Goal: Task Accomplishment & Management: Use online tool/utility

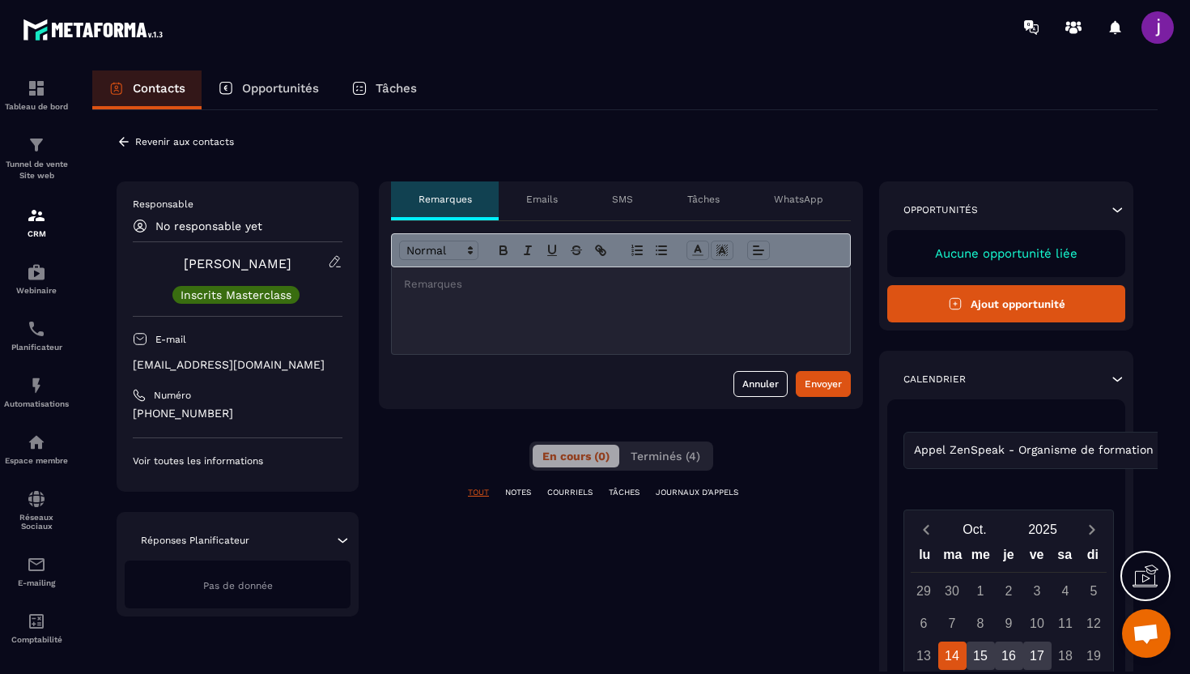
click at [548, 197] on p "Emails" at bounding box center [542, 199] width 32 height 13
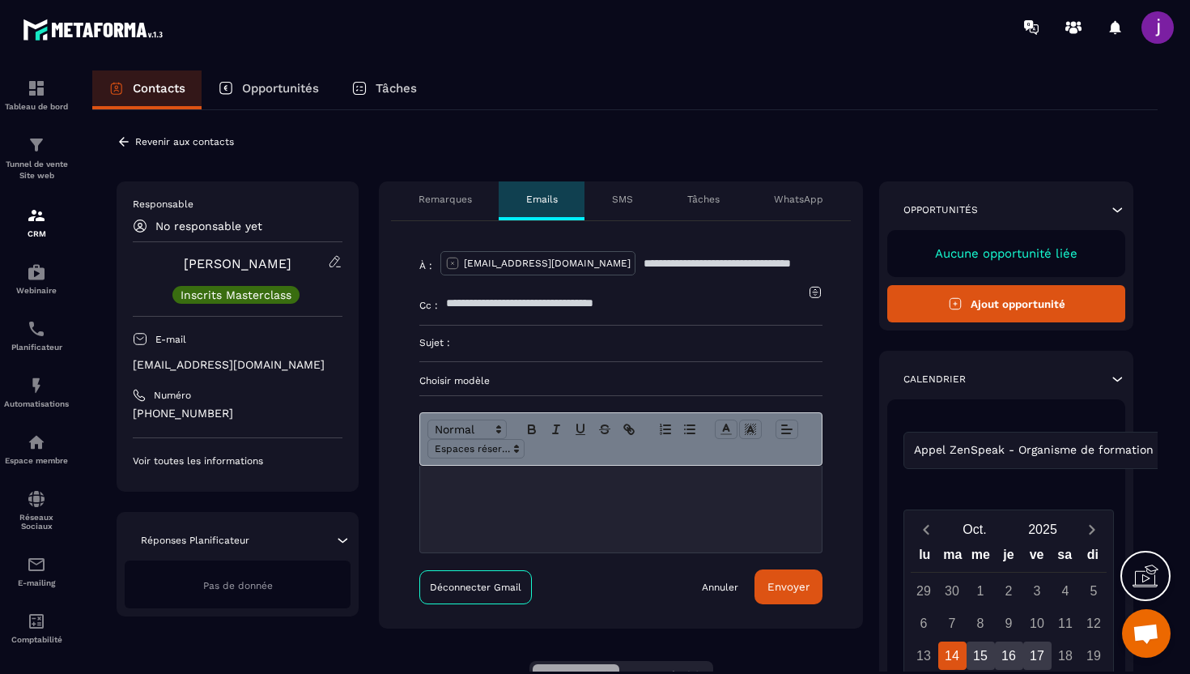
click at [483, 375] on p "Choisir modèle" at bounding box center [620, 380] width 403 height 13
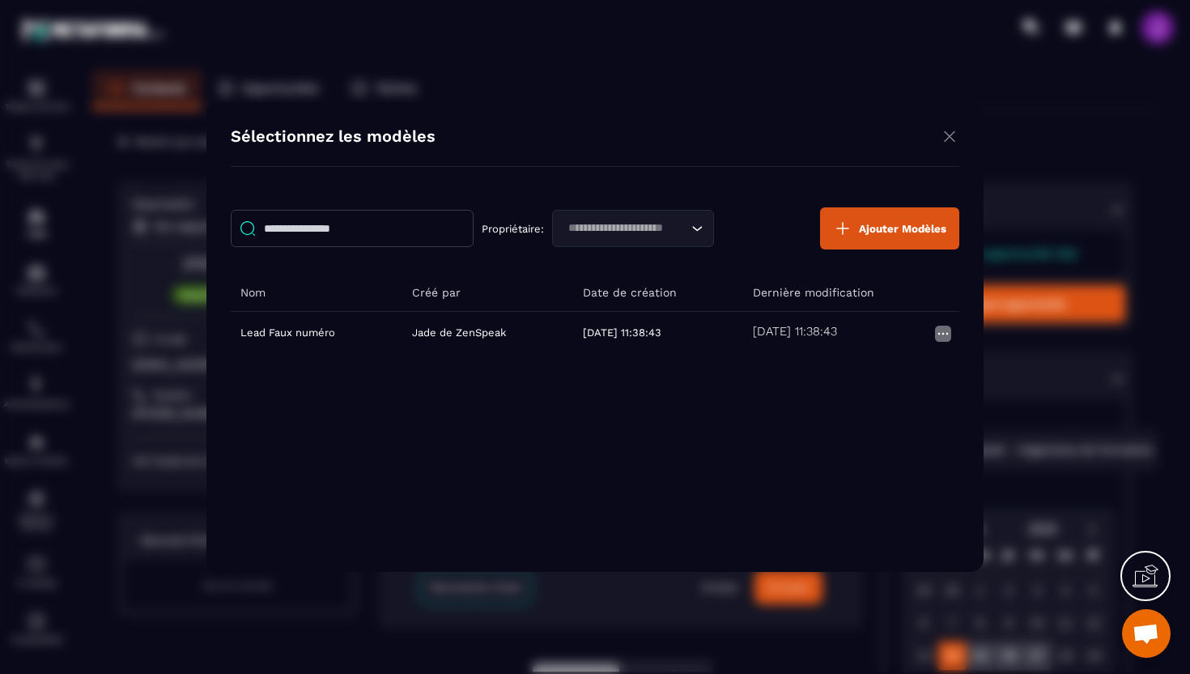
click at [854, 231] on button "Ajouter Modèles" at bounding box center [889, 228] width 139 height 42
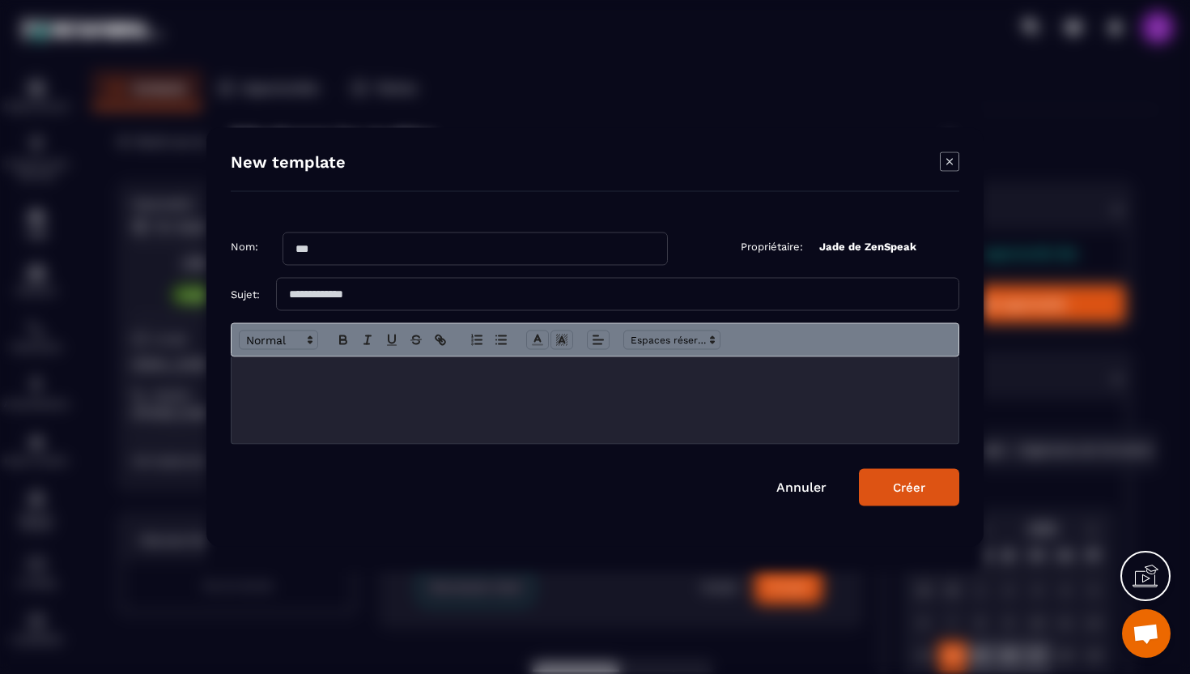
click at [527, 258] on input "Modal window" at bounding box center [475, 248] width 385 height 33
type input "**********"
click at [470, 296] on input "Modal window" at bounding box center [617, 294] width 683 height 33
type input "**********"
click at [396, 376] on p "Modal window" at bounding box center [595, 374] width 703 height 15
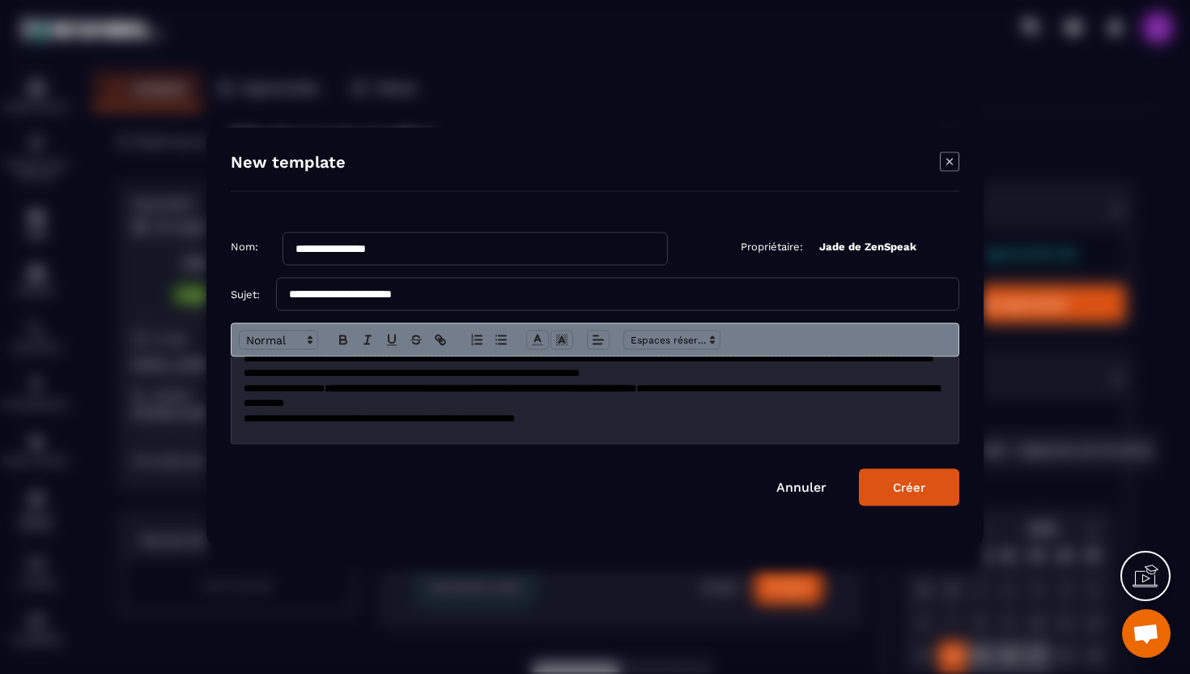
scroll to position [426, 0]
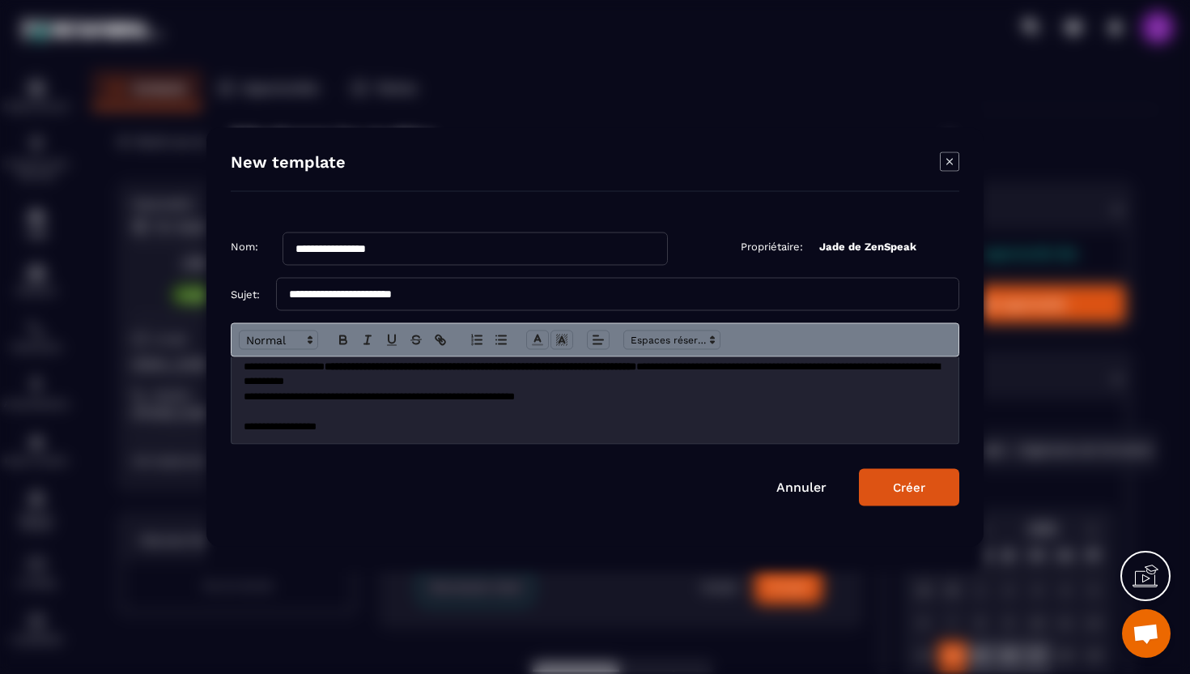
click at [928, 492] on button "Créer" at bounding box center [909, 487] width 100 height 37
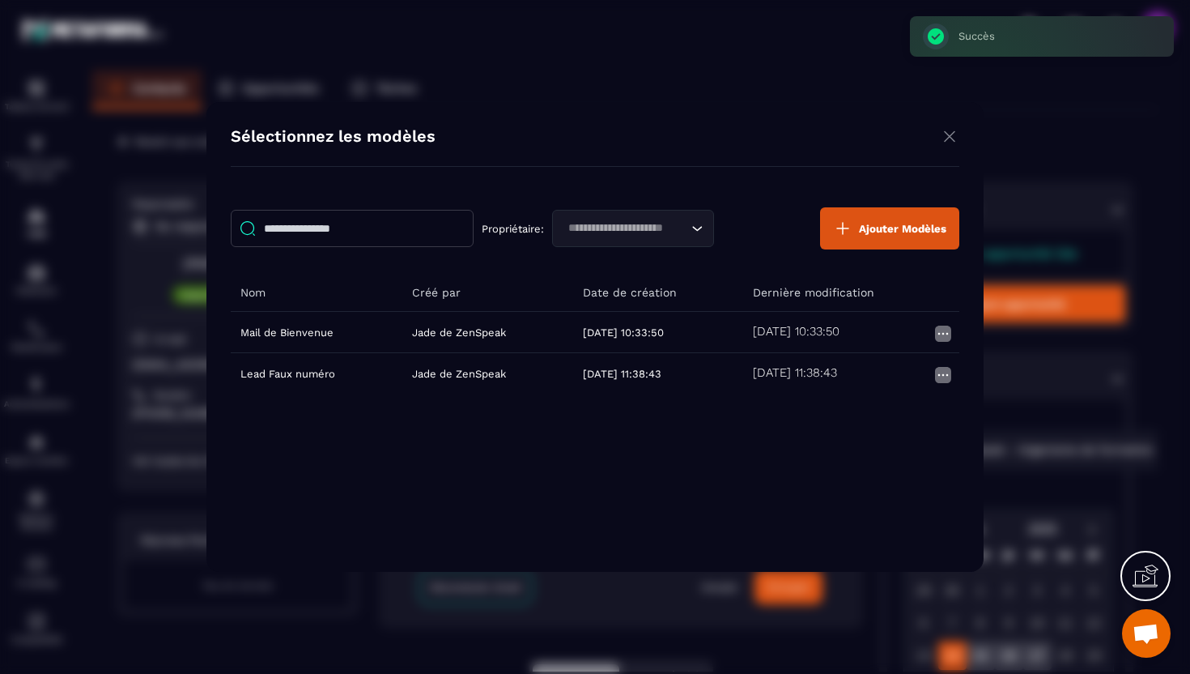
click at [950, 133] on img "Modal window" at bounding box center [949, 136] width 19 height 20
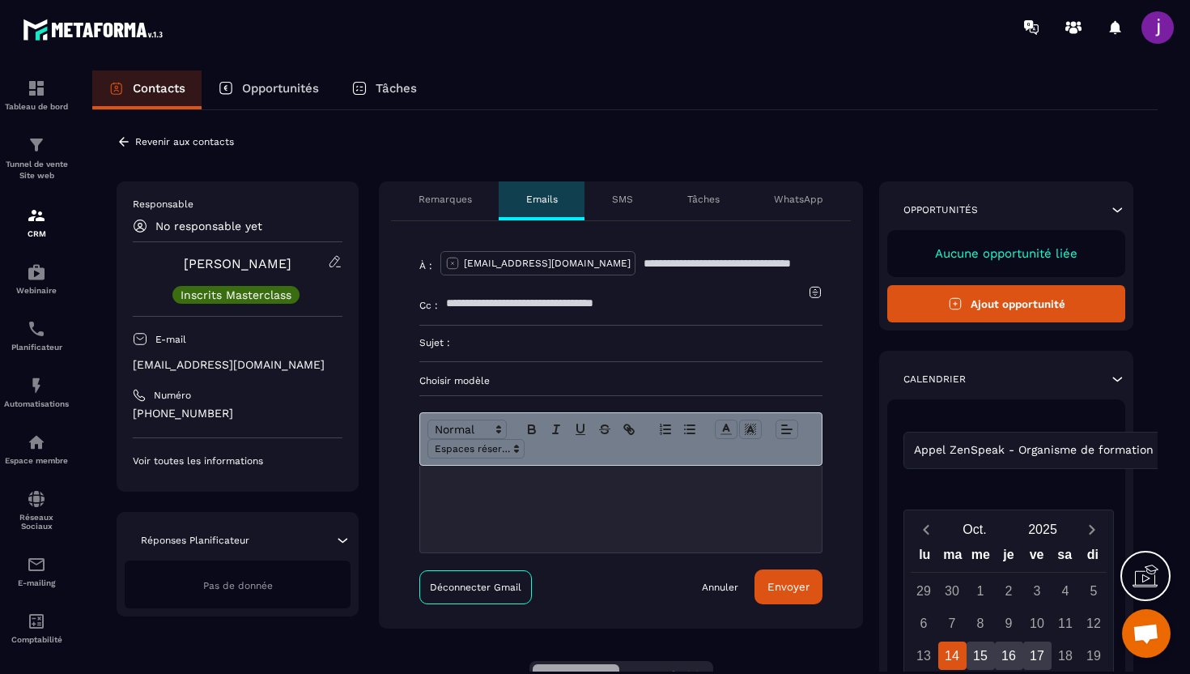
click at [126, 137] on icon at bounding box center [124, 141] width 15 height 15
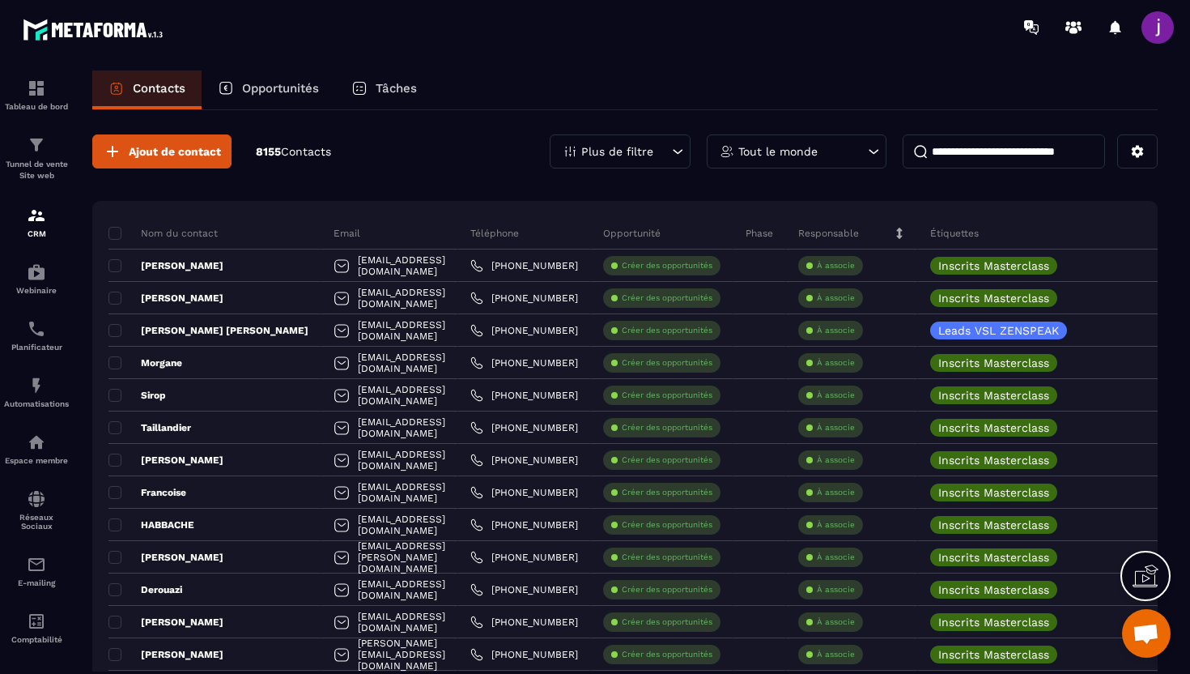
click at [675, 156] on icon at bounding box center [678, 151] width 16 height 16
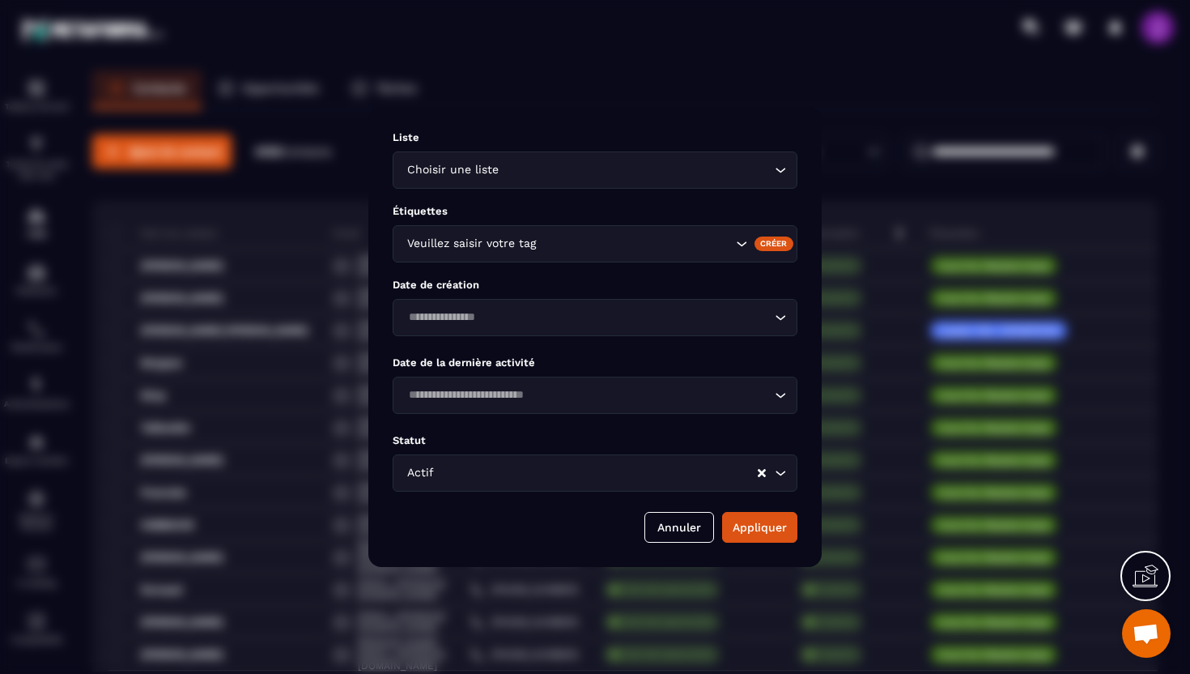
click at [443, 97] on div "Modal window" at bounding box center [595, 337] width 1190 height 674
click at [697, 530] on button "Annuler" at bounding box center [680, 527] width 70 height 31
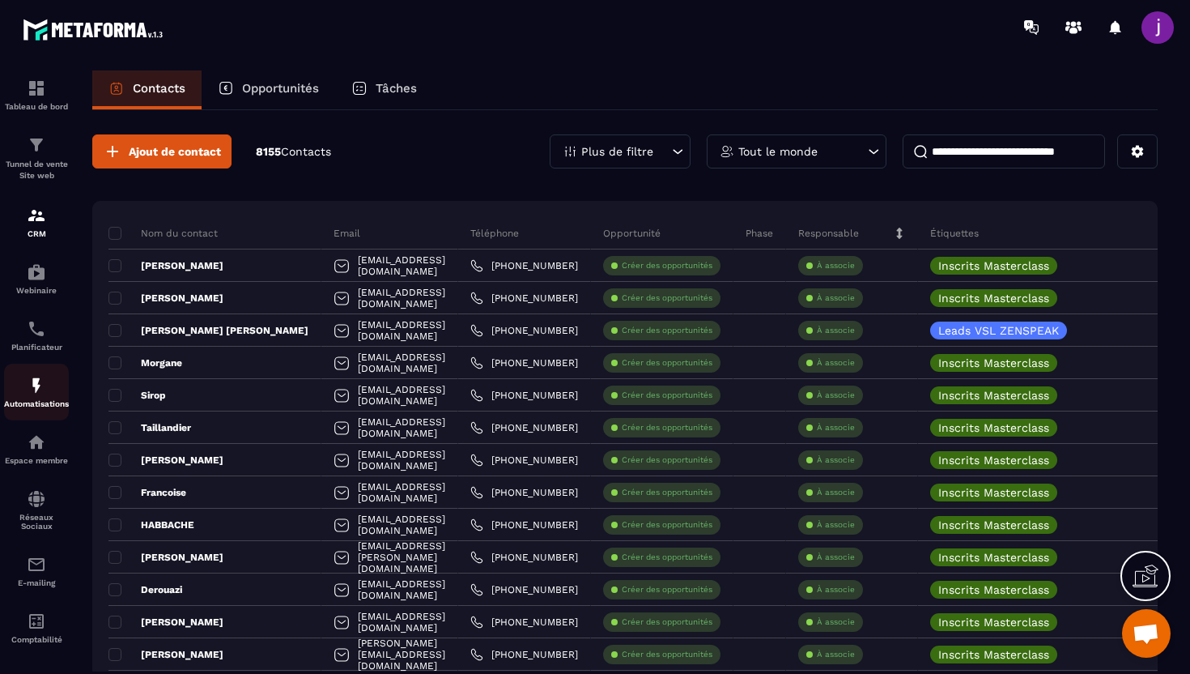
click at [39, 395] on img at bounding box center [36, 385] width 19 height 19
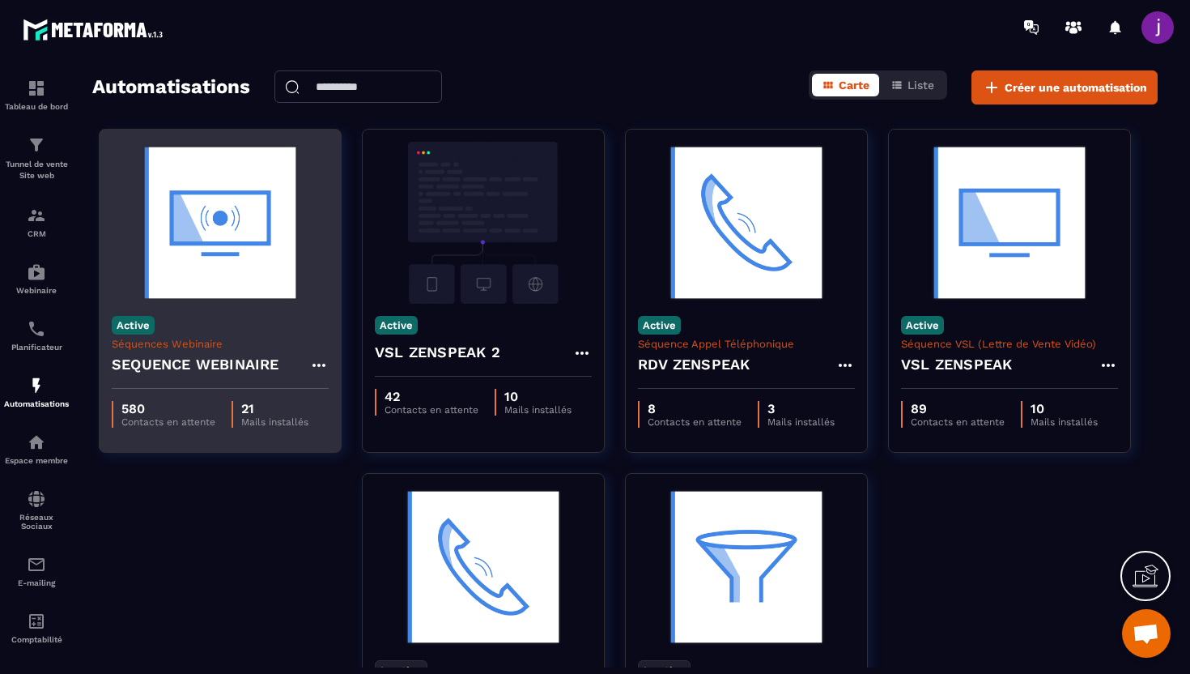
click at [235, 366] on h4 "SEQUENCE WEBINAIRE" at bounding box center [196, 364] width 168 height 23
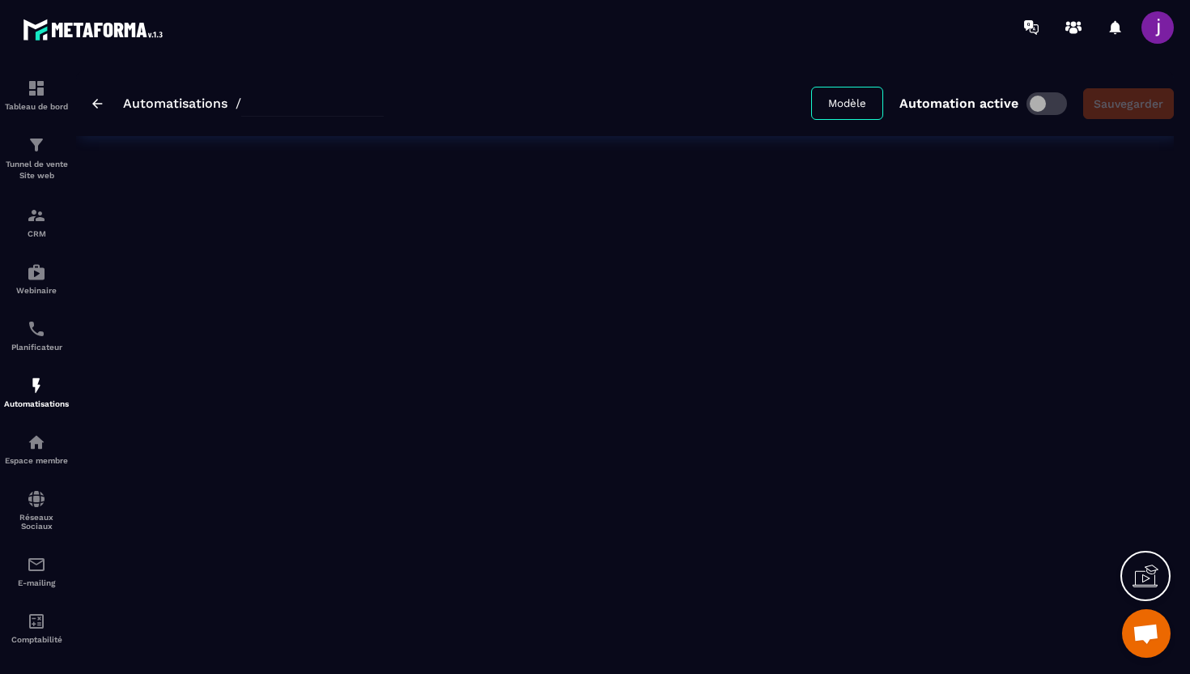
type input "**********"
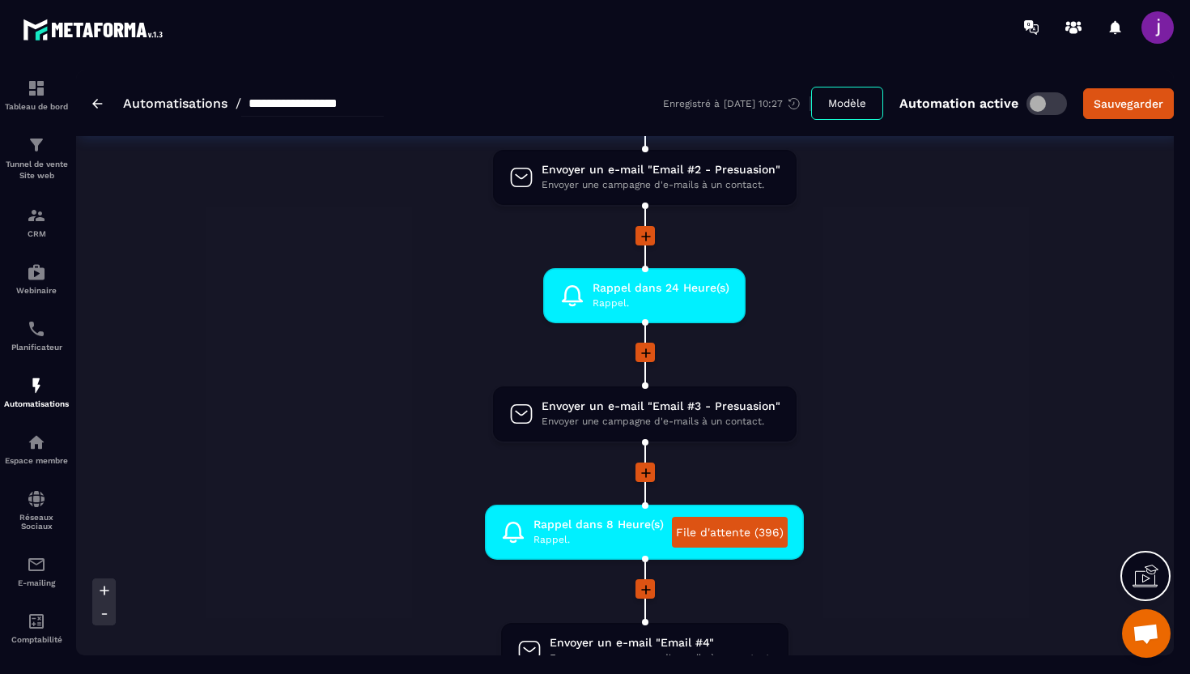
scroll to position [922, 0]
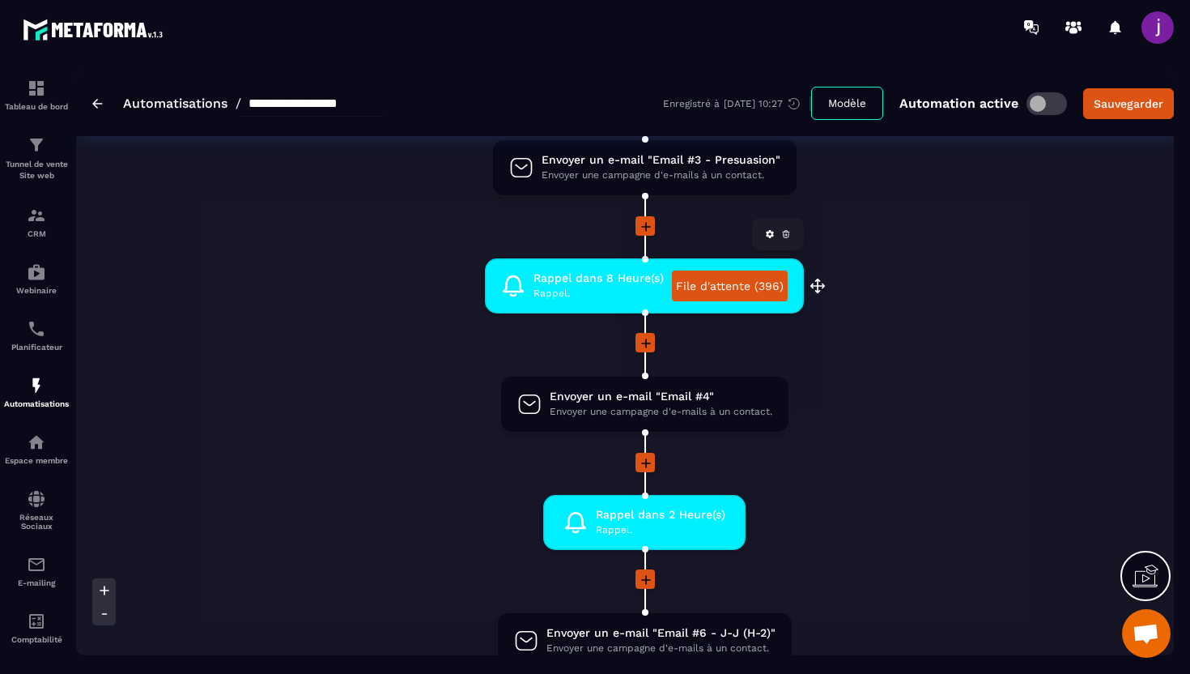
click at [760, 283] on link "File d'attente (396)" at bounding box center [730, 285] width 116 height 31
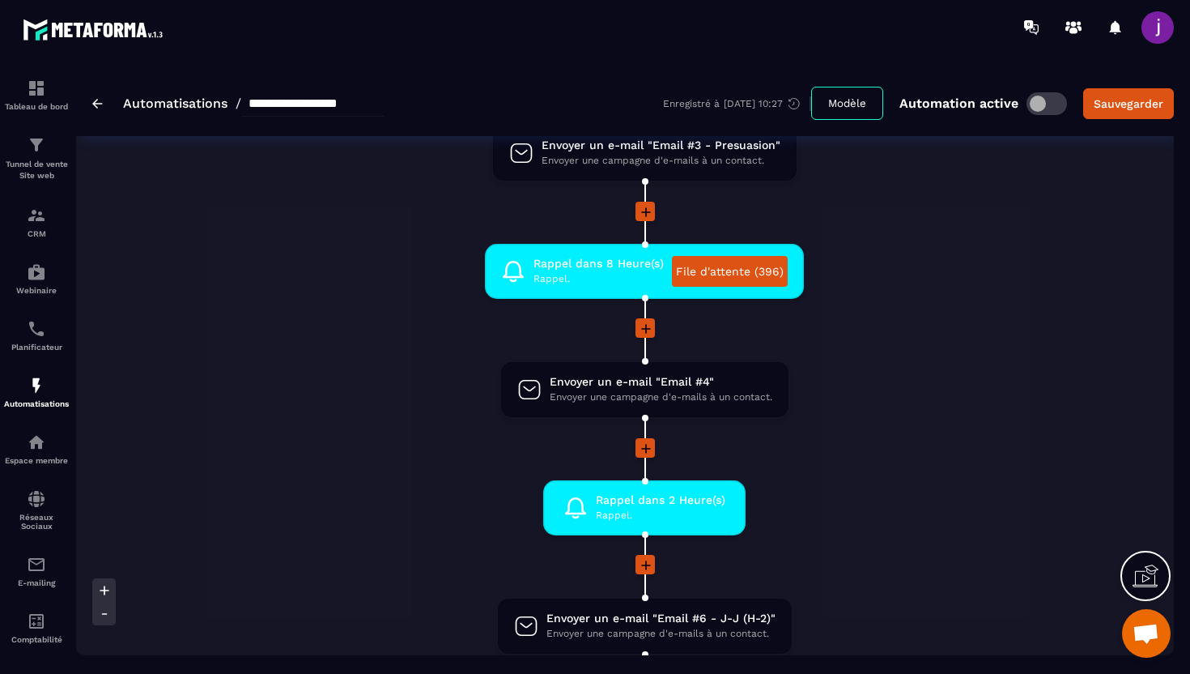
scroll to position [939, 0]
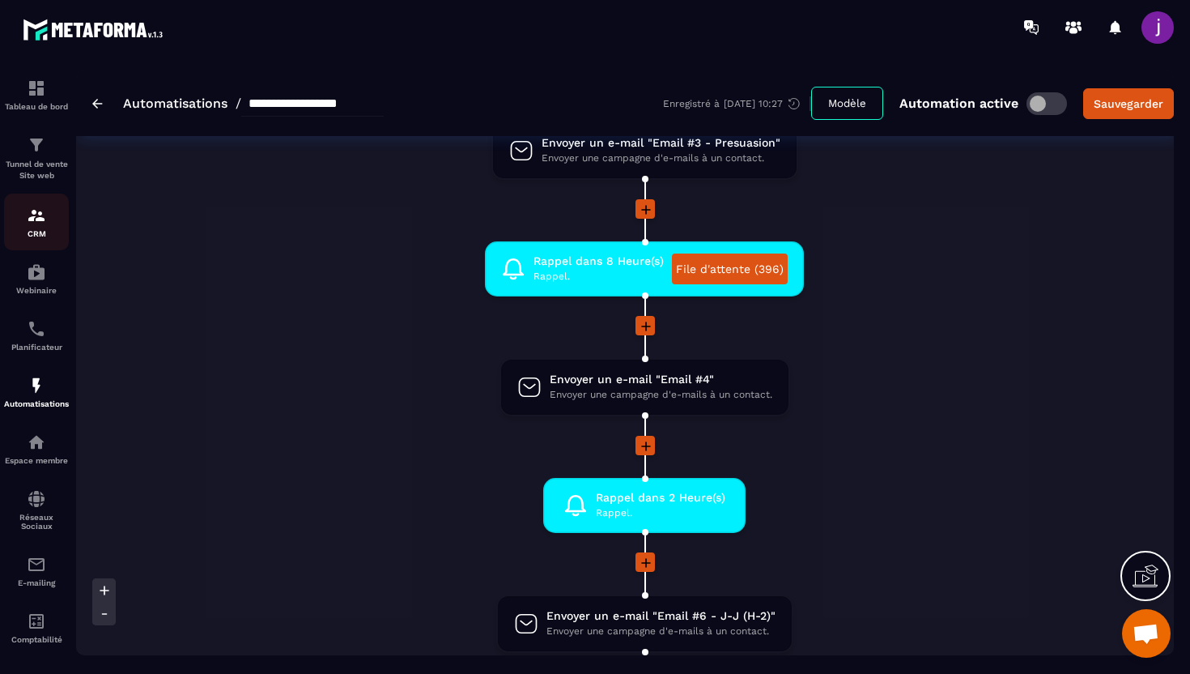
click at [28, 248] on link "CRM" at bounding box center [36, 222] width 65 height 57
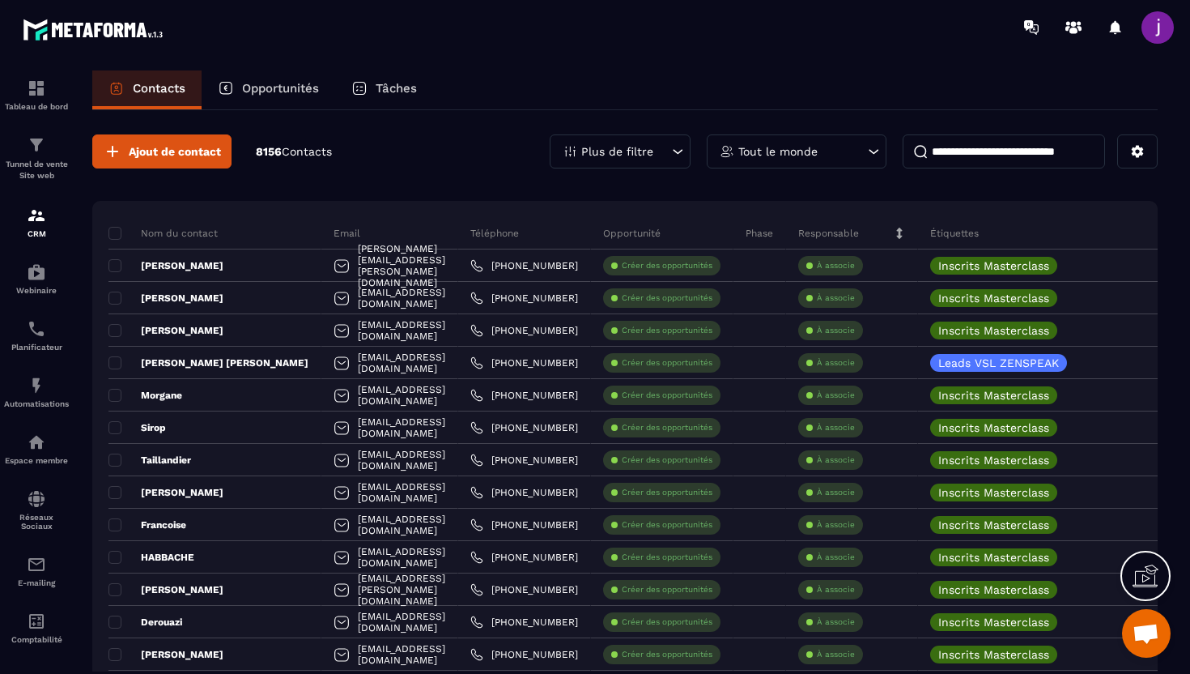
click at [1017, 153] on input at bounding box center [1004, 151] width 202 height 34
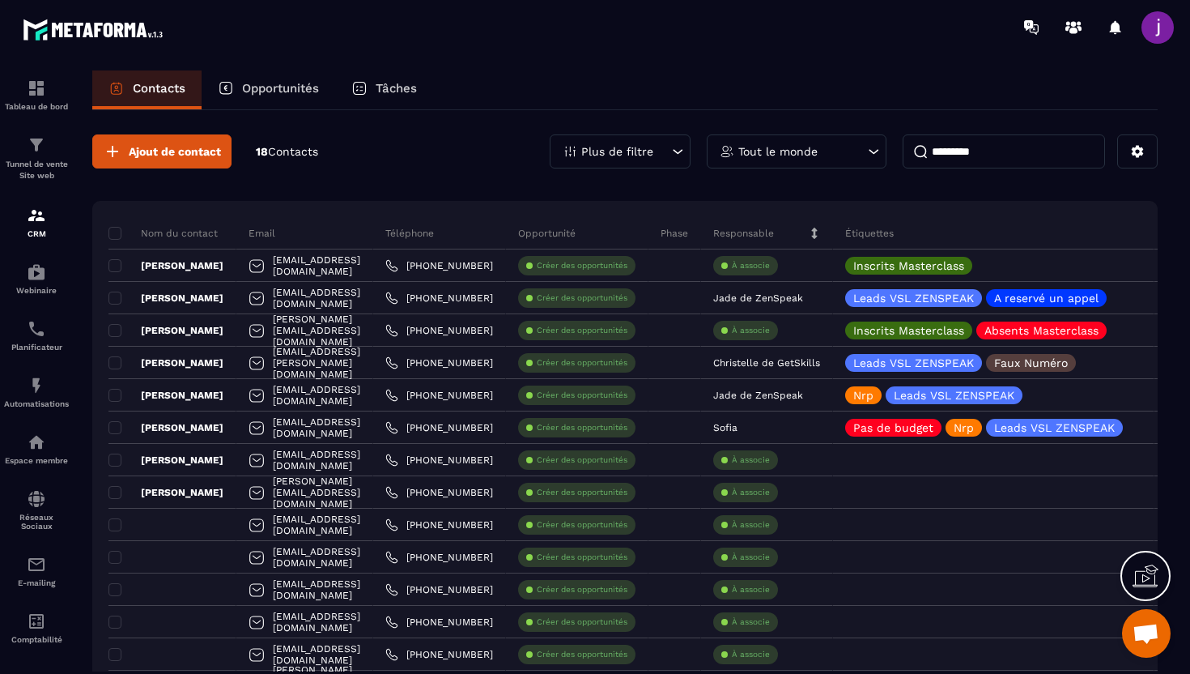
type input "*********"
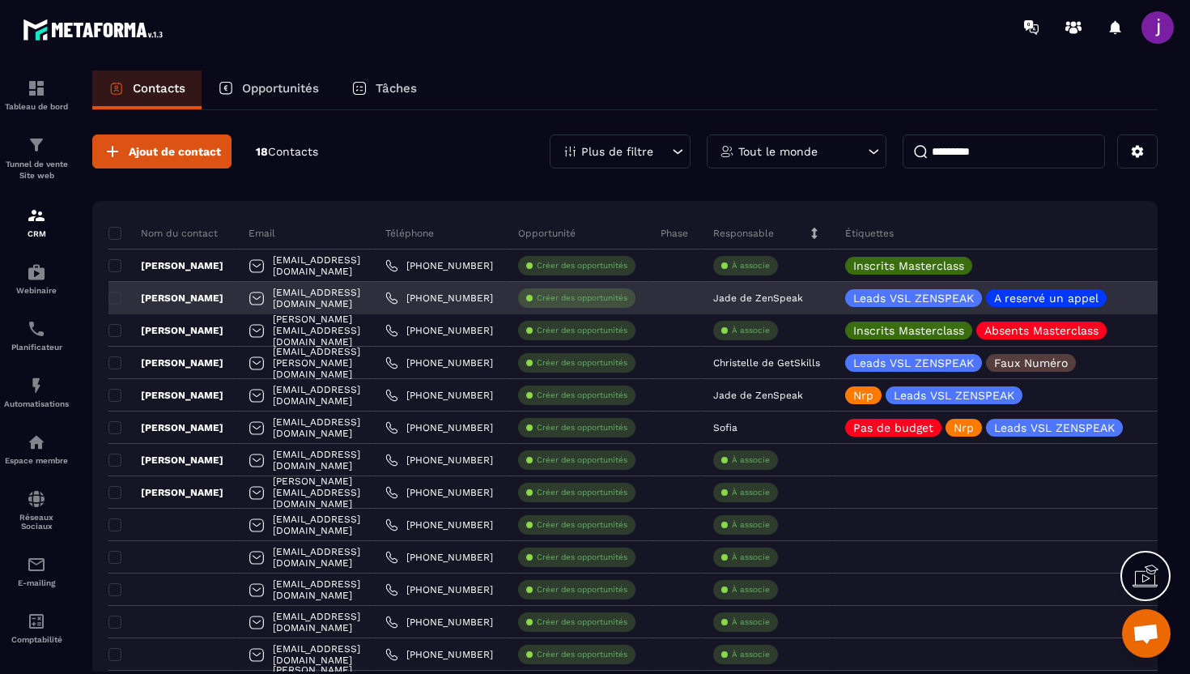
click at [373, 300] on div "[EMAIL_ADDRESS][DOMAIN_NAME]" at bounding box center [304, 298] width 137 height 32
click at [198, 298] on div "[PERSON_NAME]" at bounding box center [173, 298] width 128 height 32
